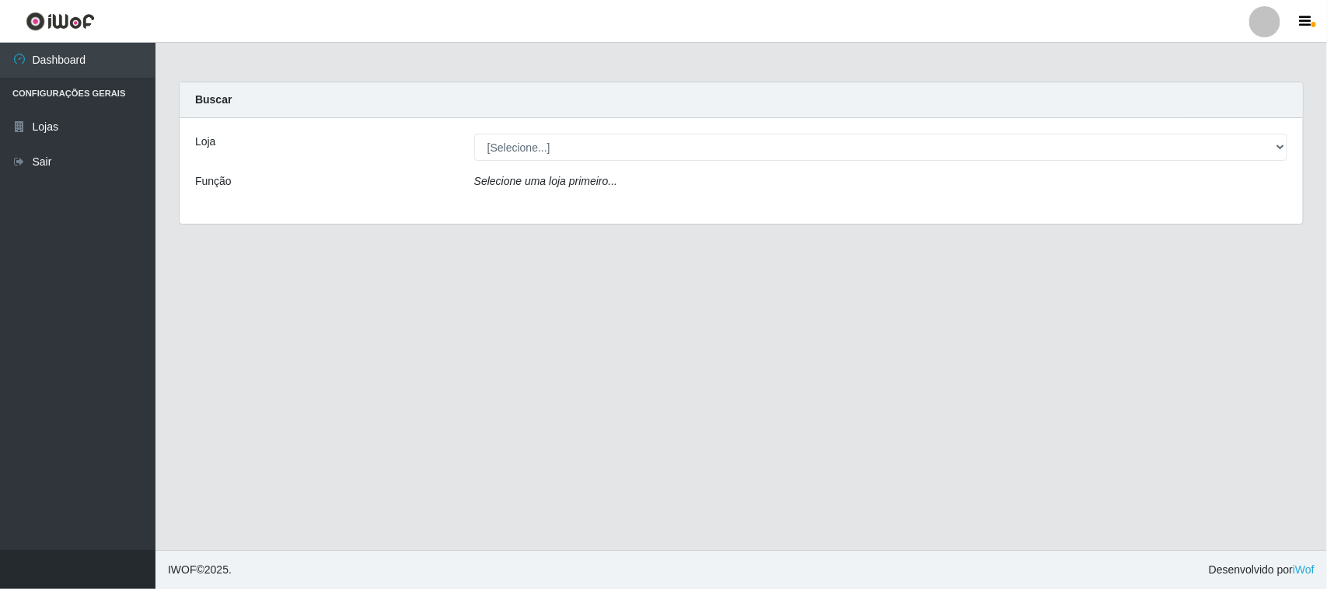
click at [538, 136] on select "[Selecione...] Nordestão - [GEOGRAPHIC_DATA]" at bounding box center [880, 147] width 813 height 27
select select "420"
click at [474, 134] on select "[Selecione...] Nordestão - [GEOGRAPHIC_DATA]" at bounding box center [880, 147] width 813 height 27
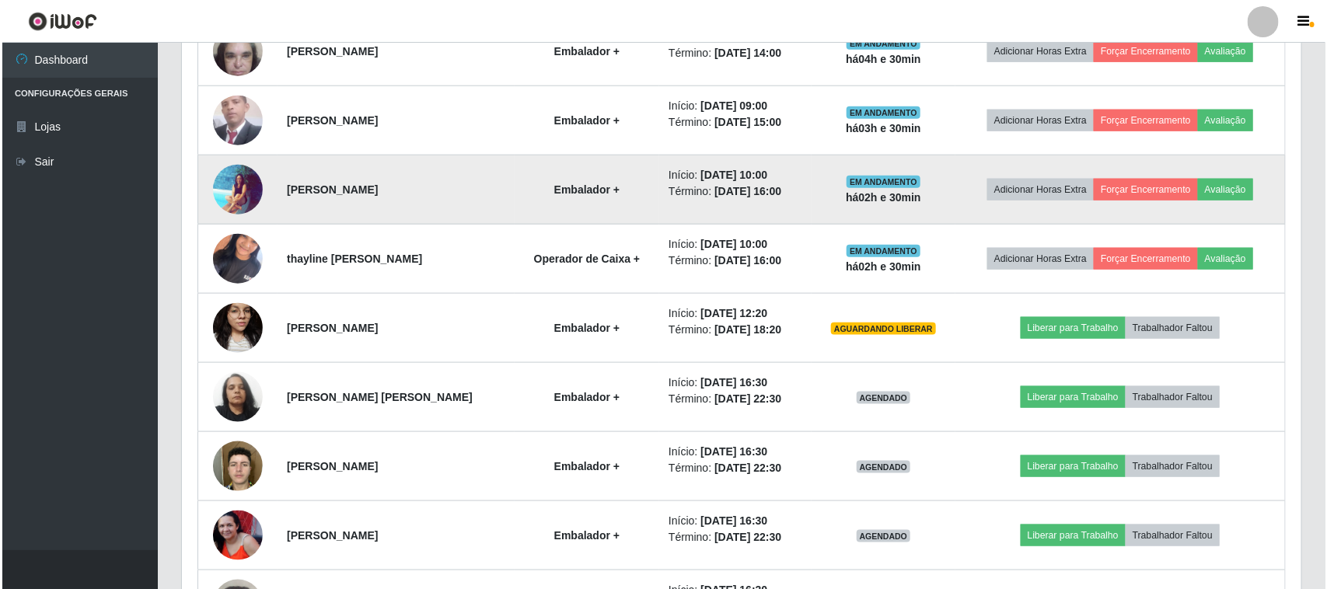
scroll to position [680, 0]
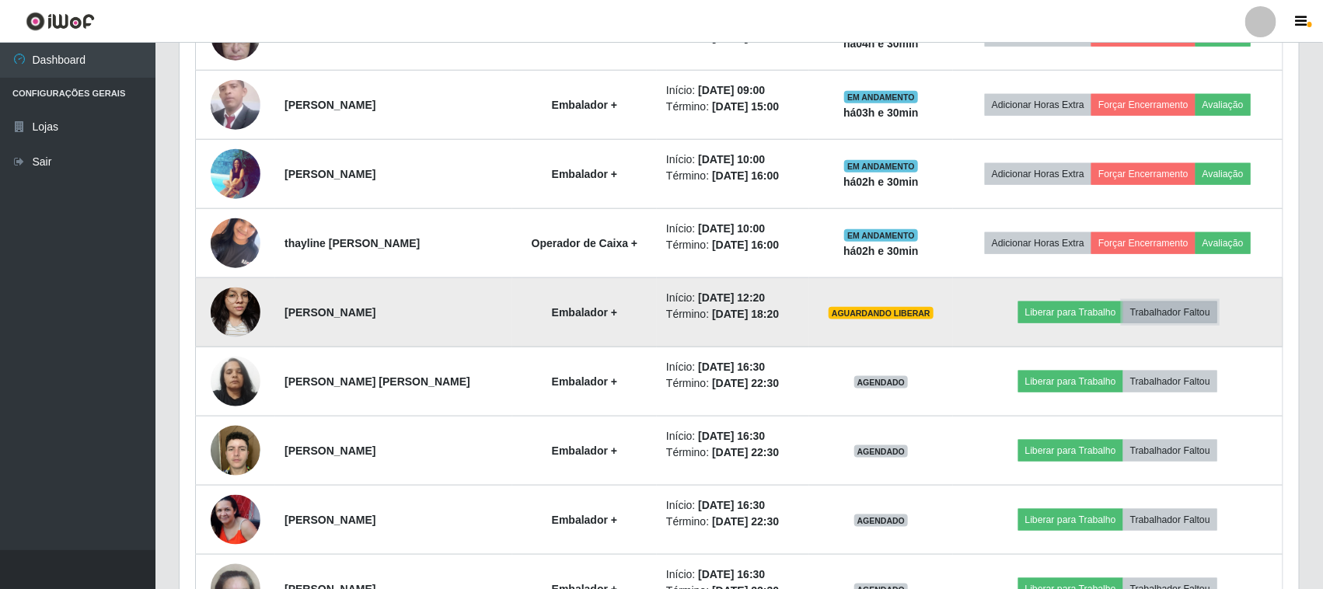
click at [1188, 313] on button "Trabalhador Faltou" at bounding box center [1171, 313] width 94 height 22
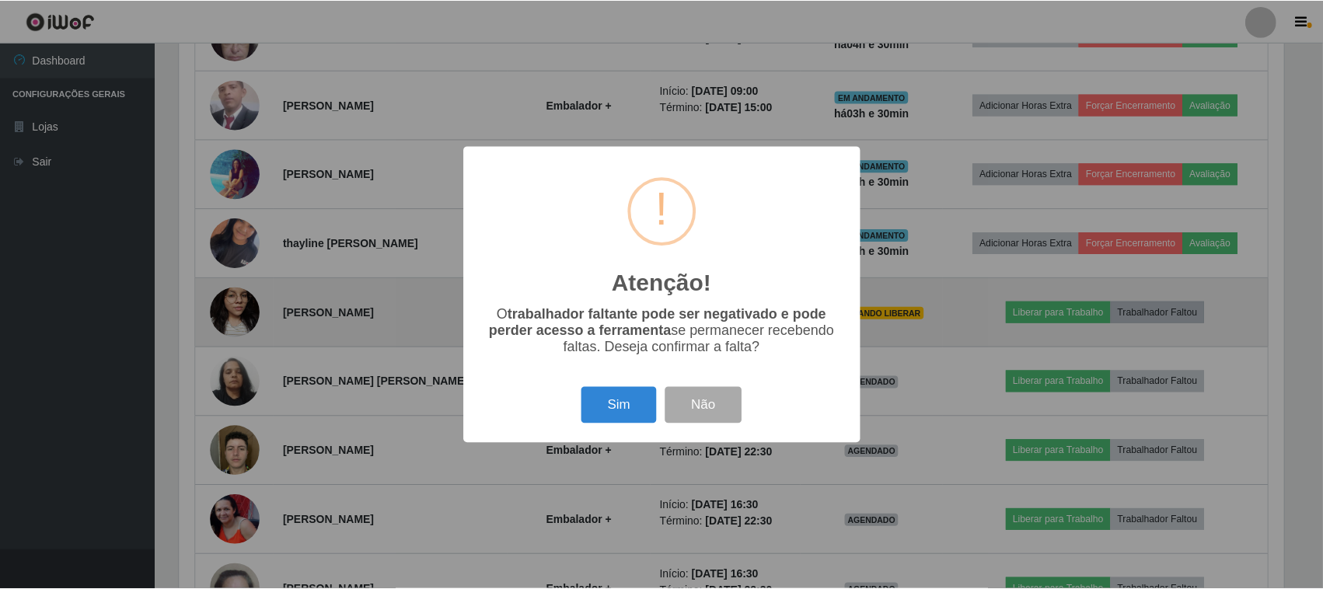
scroll to position [323, 1109]
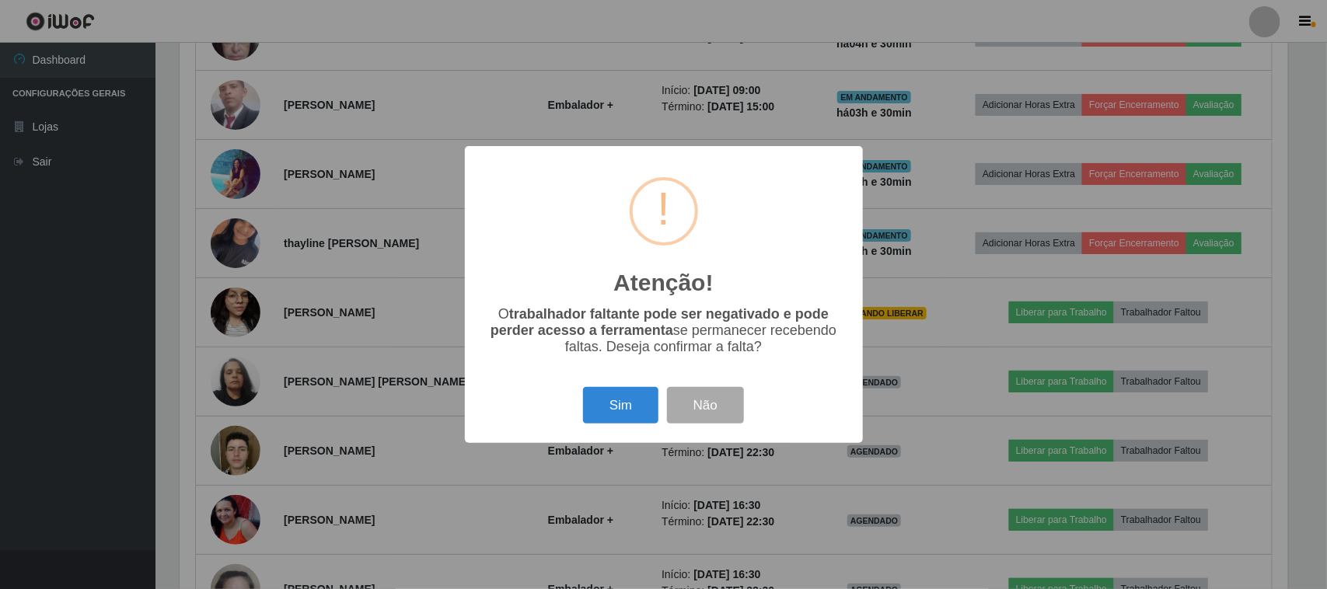
click at [978, 266] on div "Atenção! × O trabalhador faltante pode ser negativado e pode perder acesso a fe…" at bounding box center [663, 294] width 1327 height 589
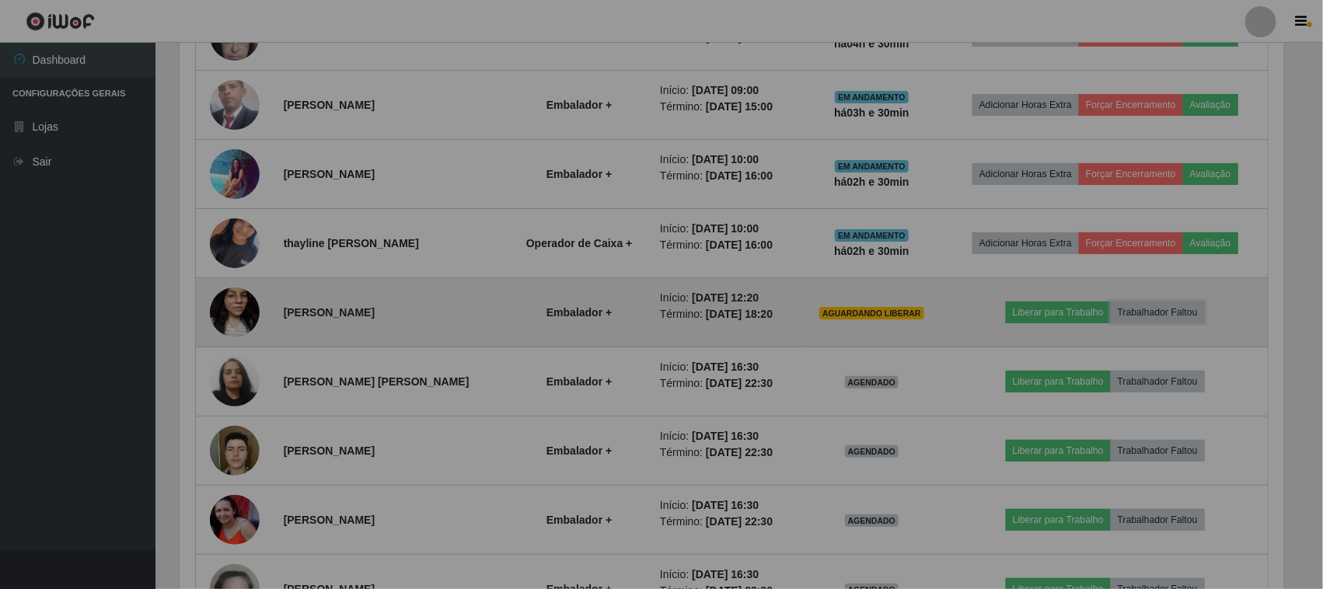
scroll to position [323, 1120]
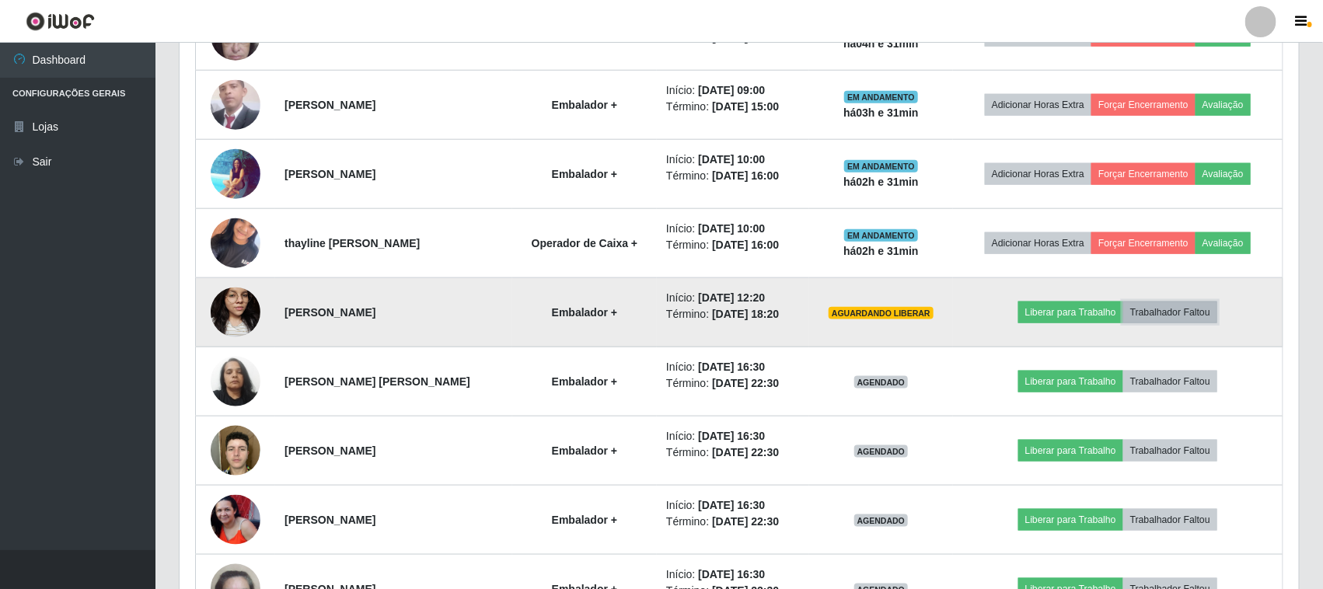
click at [1194, 316] on button "Trabalhador Faltou" at bounding box center [1171, 313] width 94 height 22
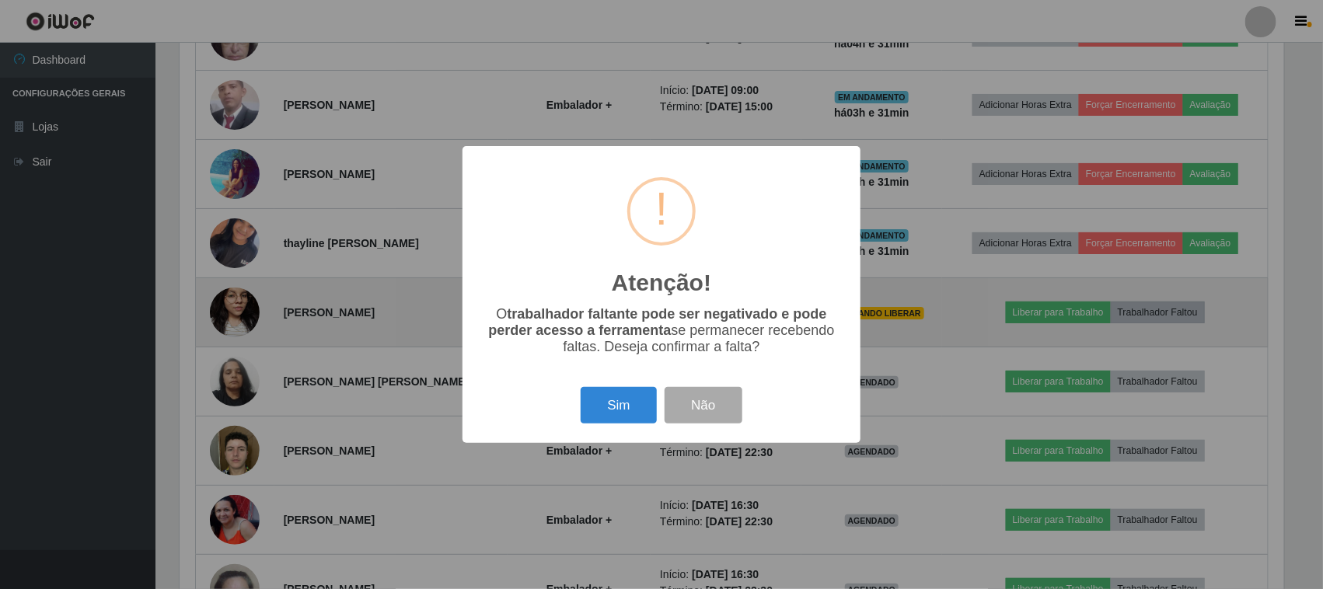
scroll to position [323, 1109]
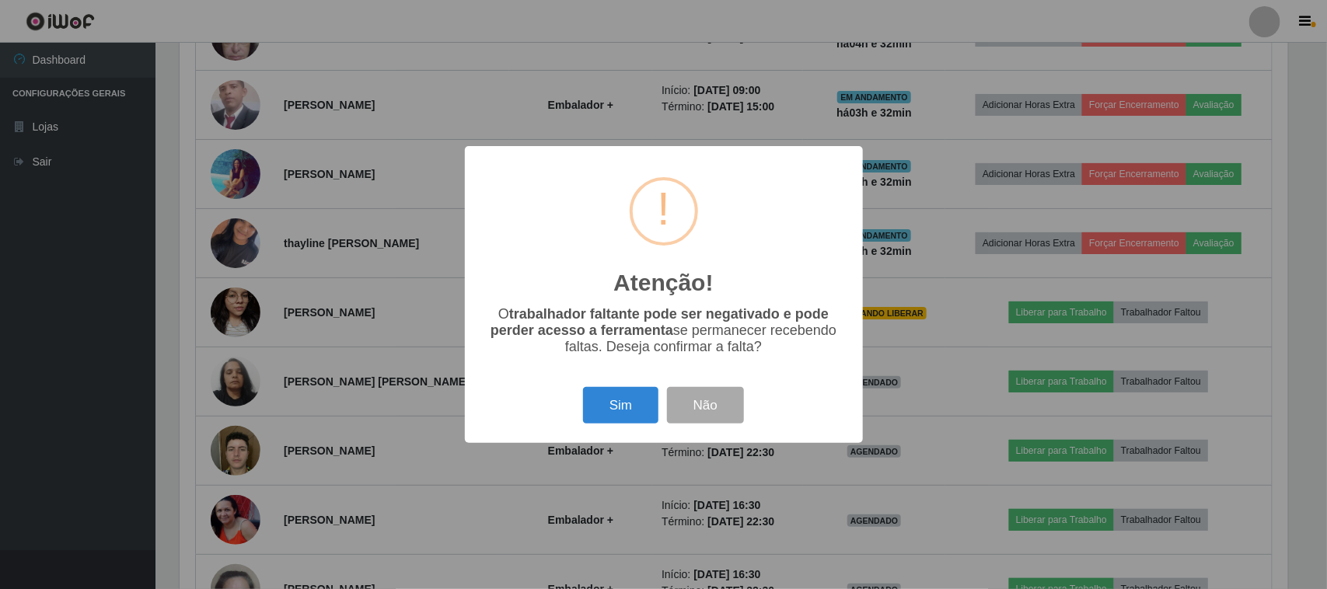
click at [663, 55] on div "Atenção! × O trabalhador faltante pode ser negativado e pode perder acesso a fe…" at bounding box center [663, 294] width 1327 height 589
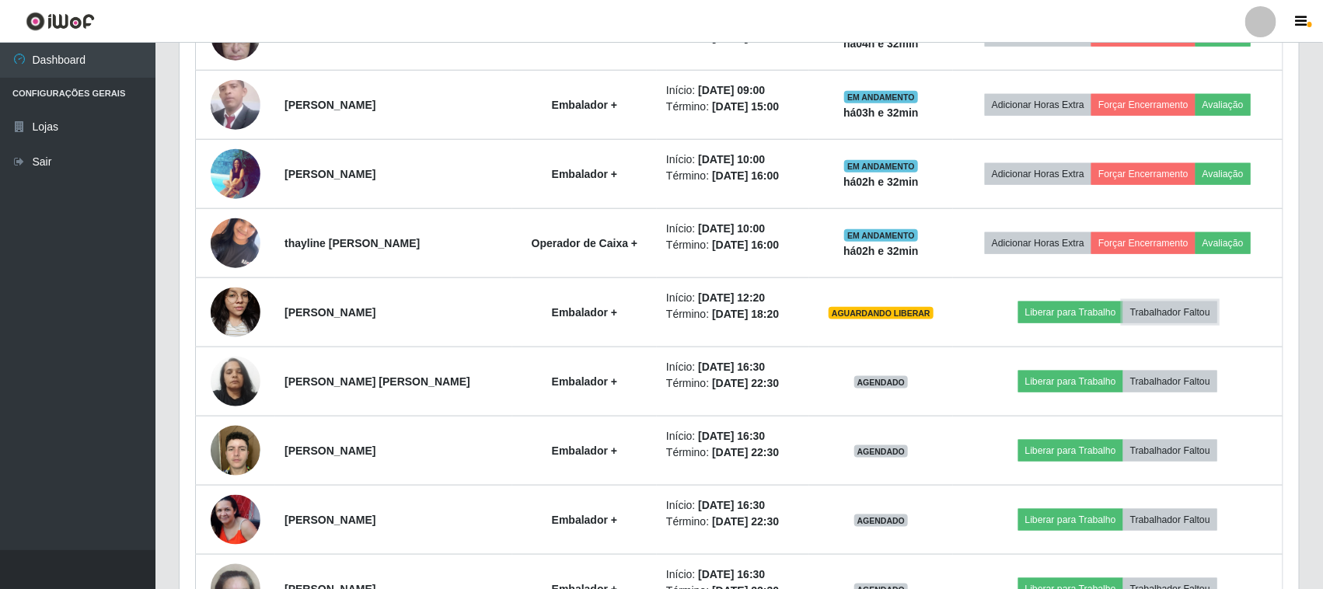
scroll to position [323, 1120]
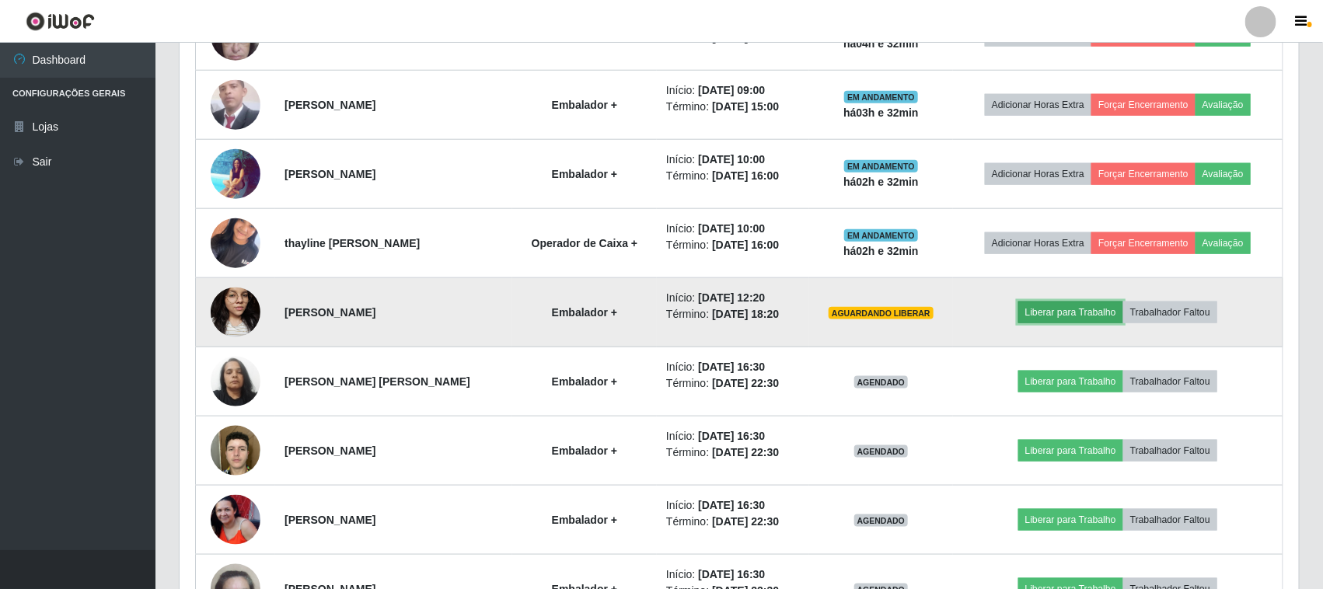
click at [1070, 315] on button "Liberar para Trabalho" at bounding box center [1071, 313] width 105 height 22
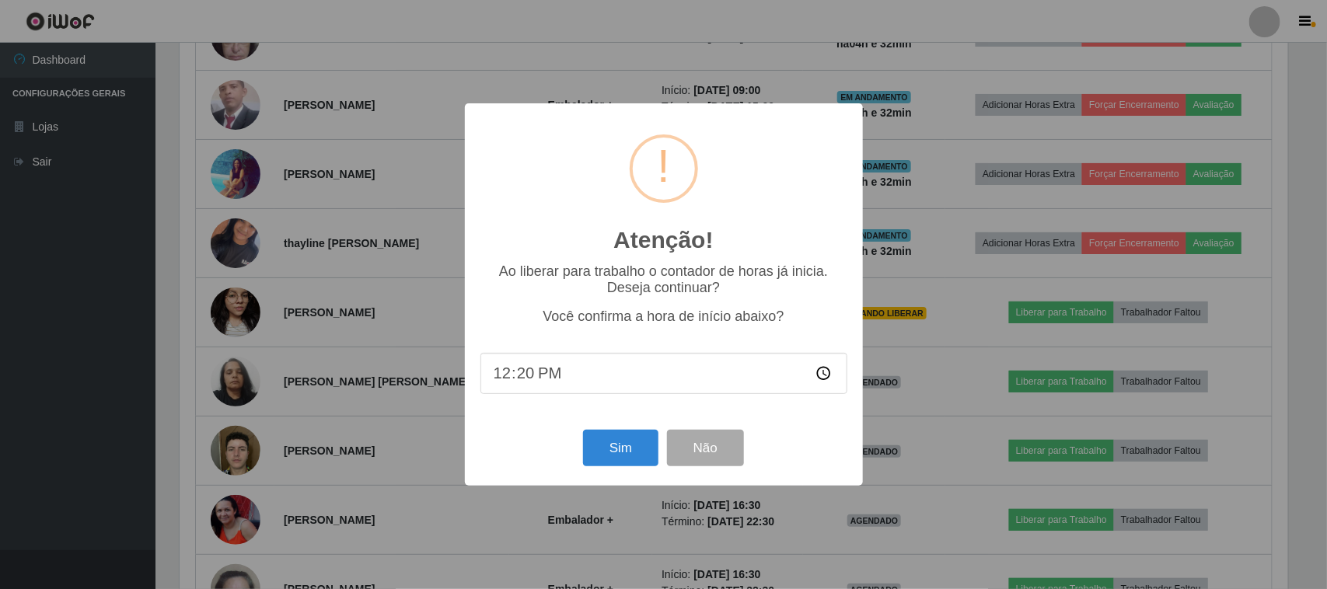
click at [949, 215] on div "Atenção! × Ao liberar para trabalho o contador de horas já inicia. Deseja conti…" at bounding box center [663, 294] width 1327 height 589
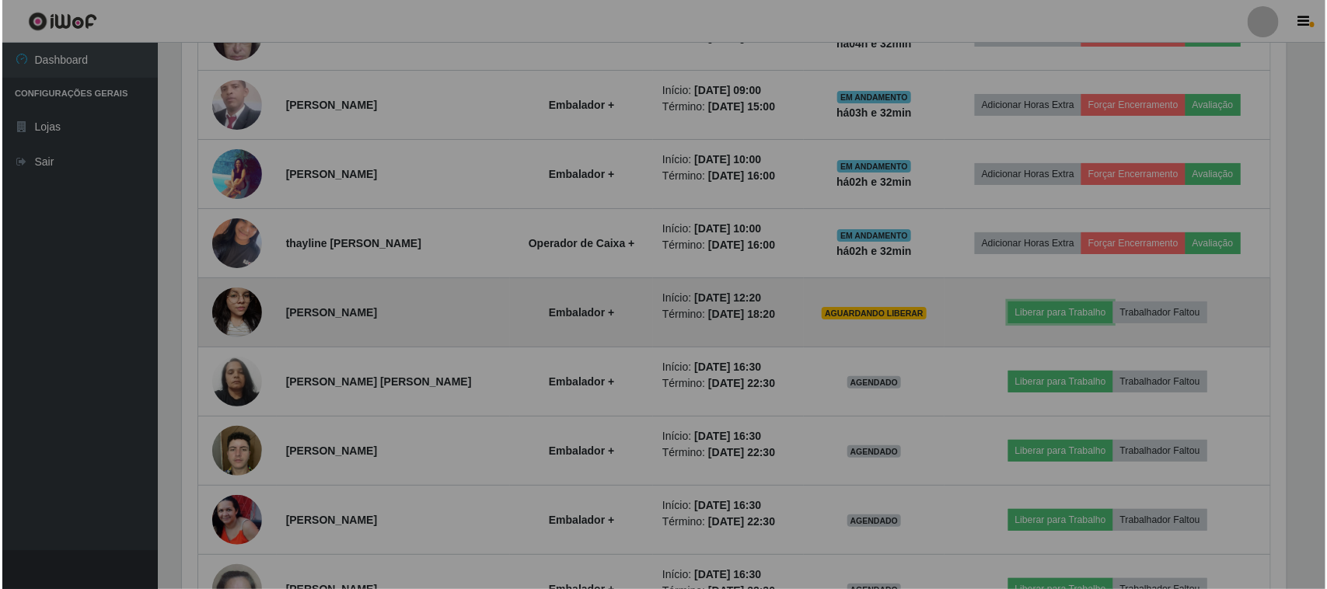
scroll to position [323, 1120]
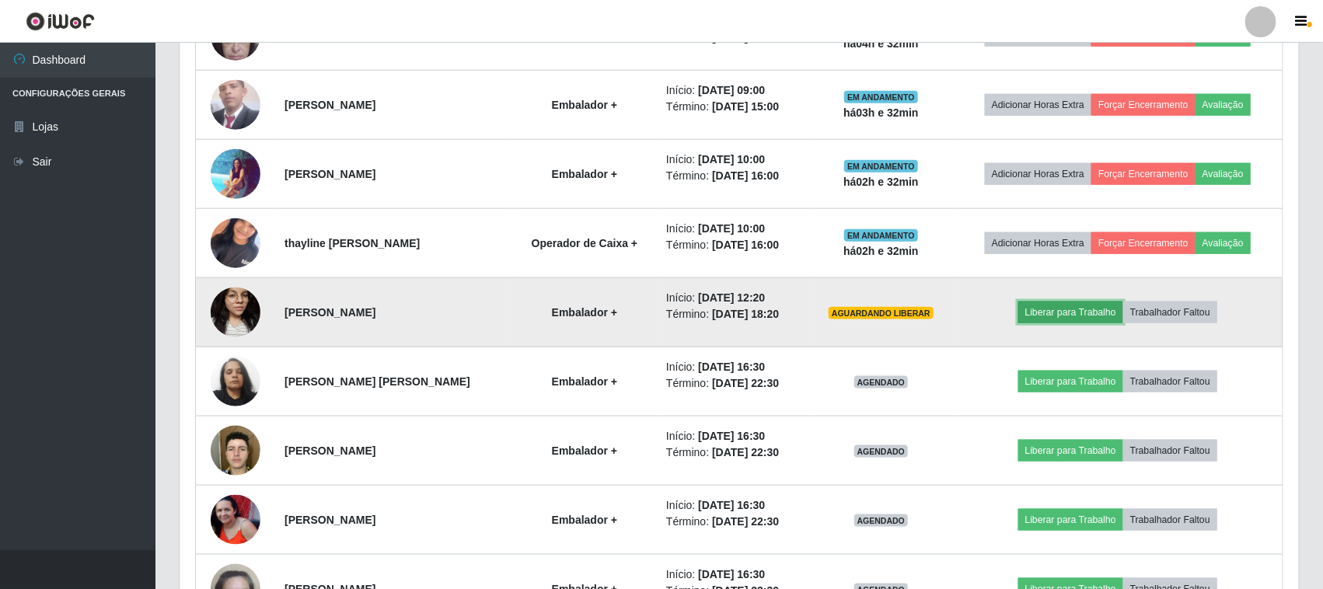
click at [1063, 316] on button "Liberar para Trabalho" at bounding box center [1071, 313] width 105 height 22
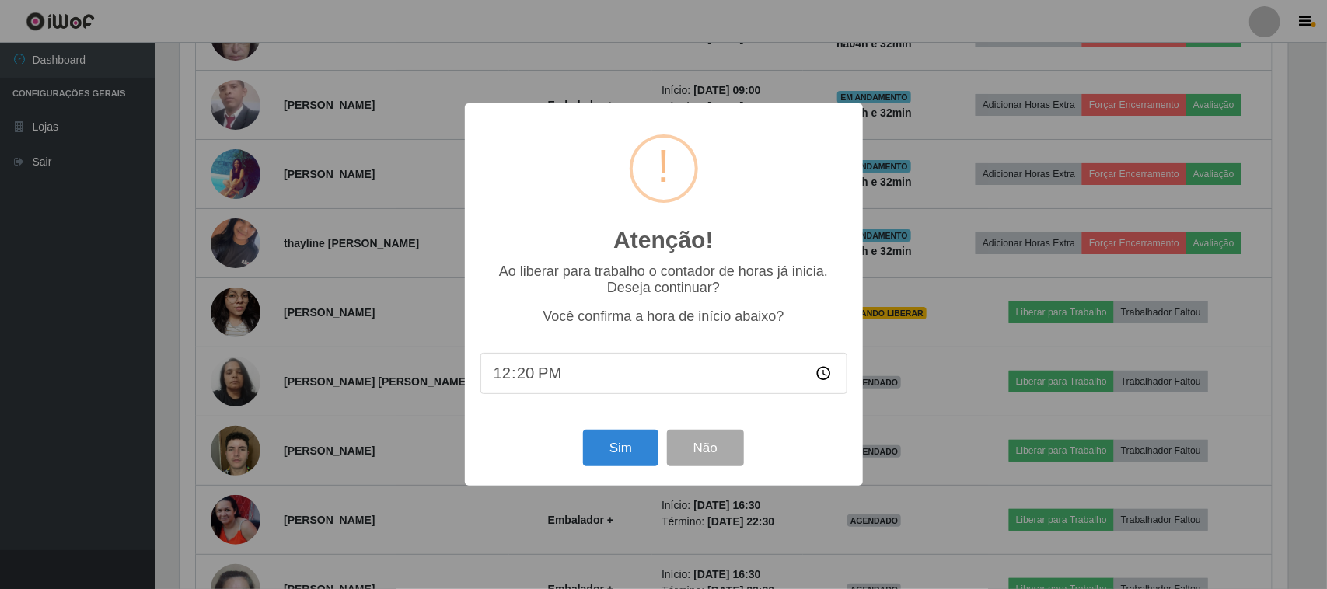
click at [959, 351] on div "Atenção! × Ao liberar para trabalho o contador de horas já inicia. Deseja conti…" at bounding box center [663, 294] width 1327 height 589
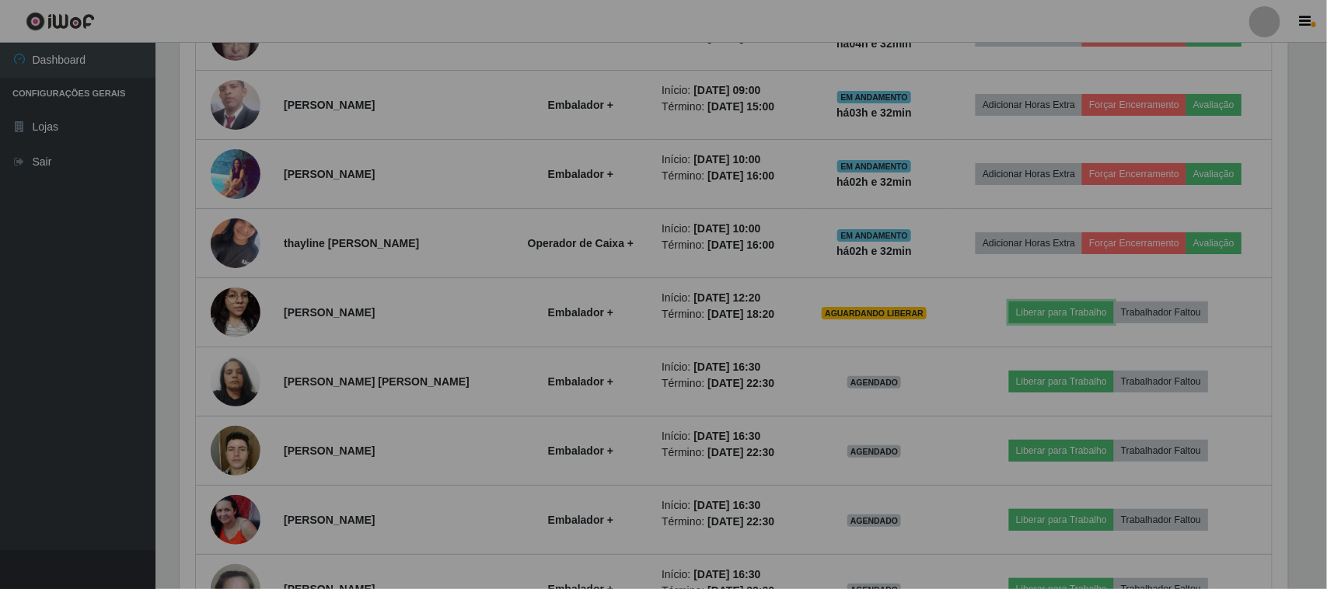
scroll to position [323, 1120]
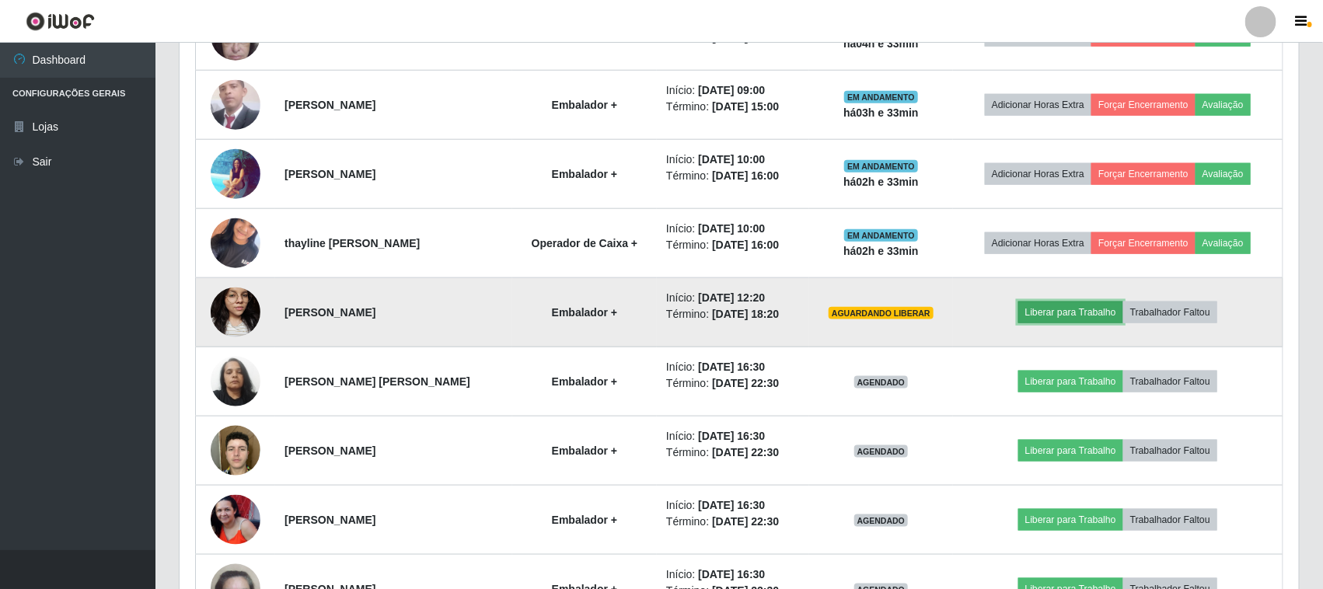
click at [1075, 316] on button "Liberar para Trabalho" at bounding box center [1071, 313] width 105 height 22
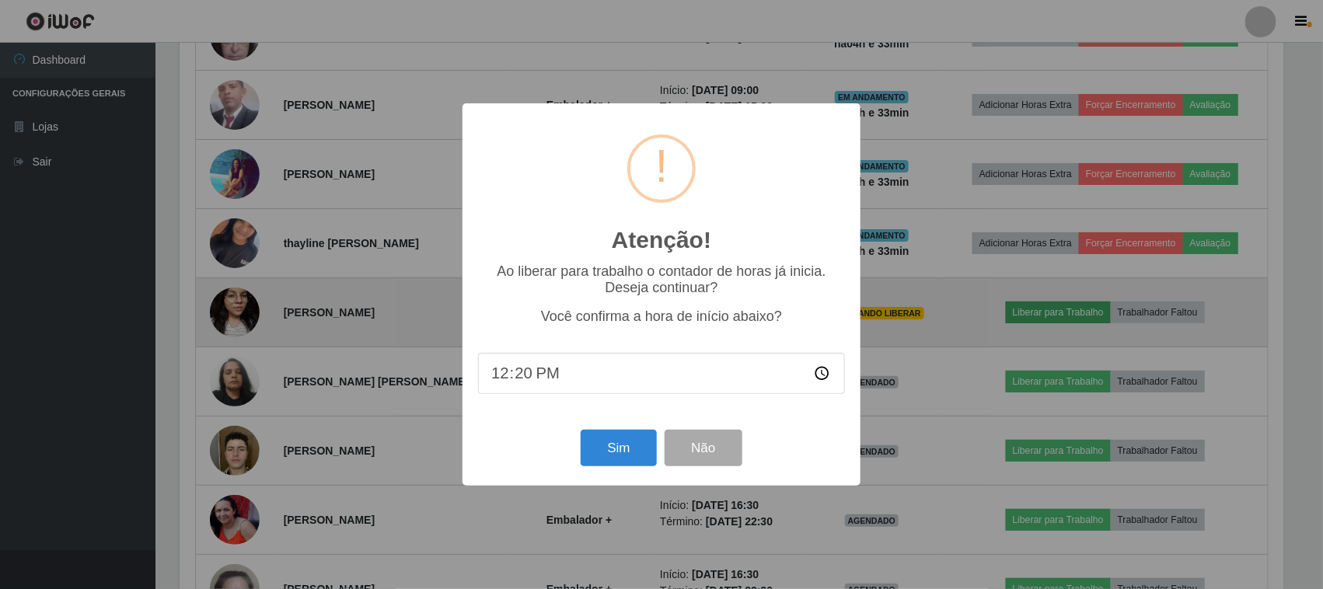
scroll to position [323, 1109]
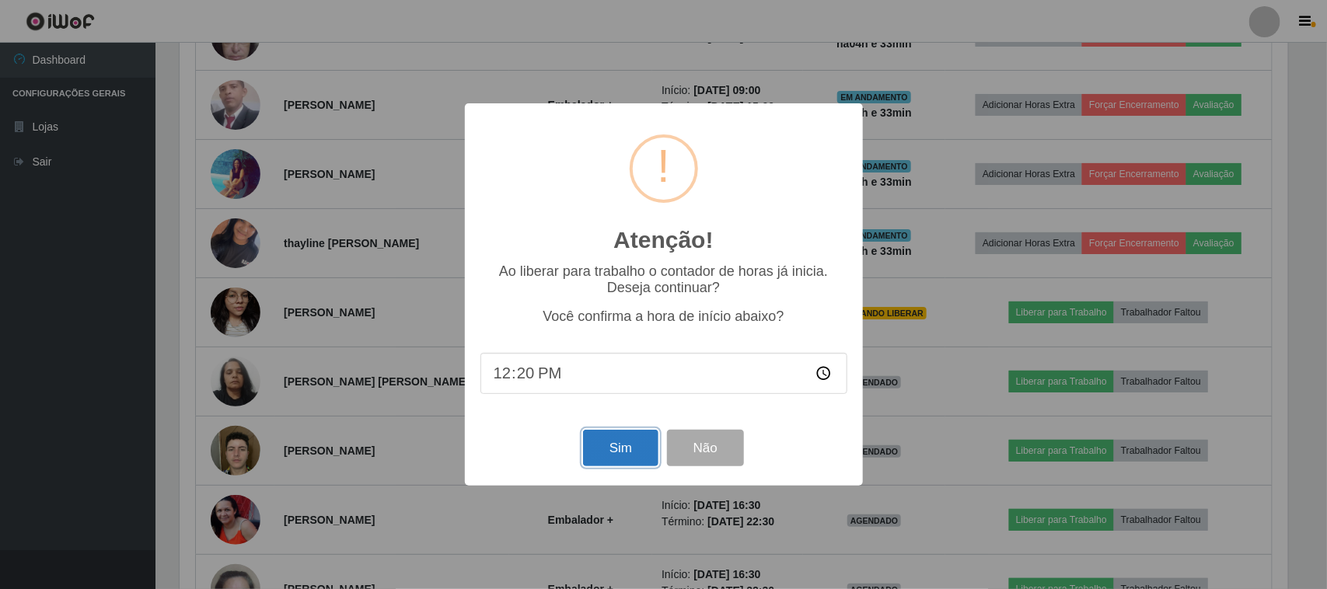
click at [624, 449] on button "Sim" at bounding box center [620, 448] width 75 height 37
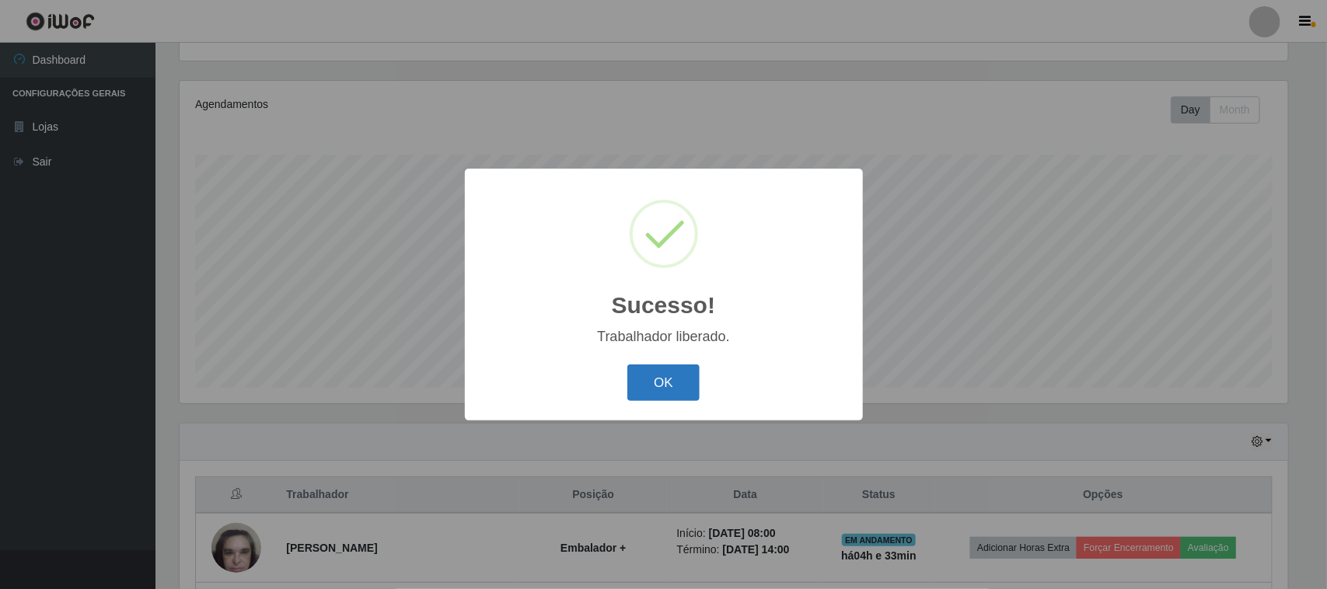
click at [681, 383] on button "OK" at bounding box center [664, 383] width 72 height 37
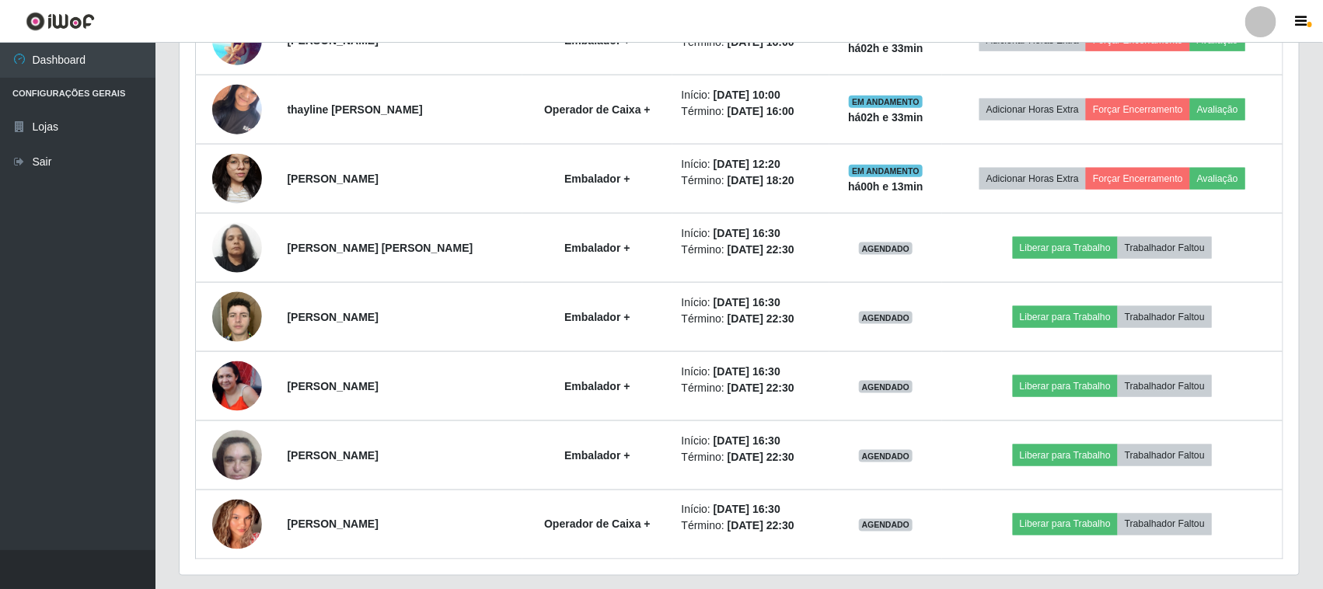
scroll to position [848, 0]
